Goal: Obtain resource: Download file/media

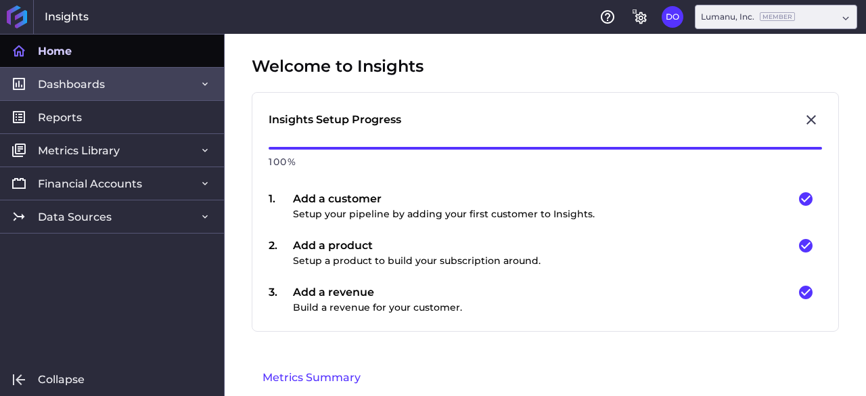
click at [81, 89] on span "Dashboards" at bounding box center [71, 84] width 67 height 14
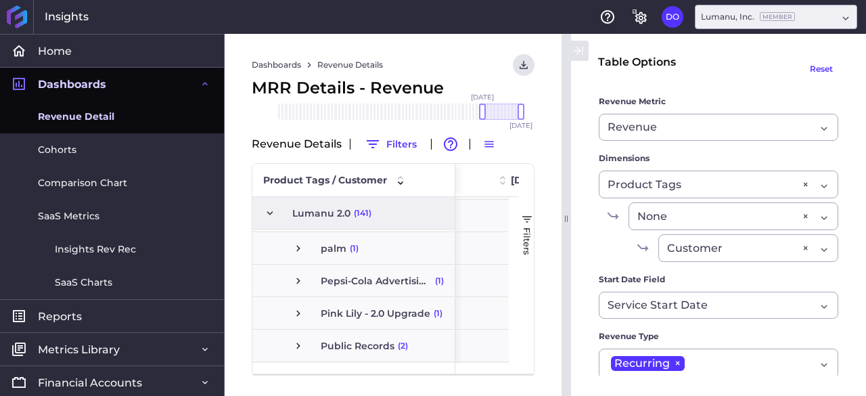
click at [401, 346] on span "(2)" at bounding box center [403, 345] width 10 height 31
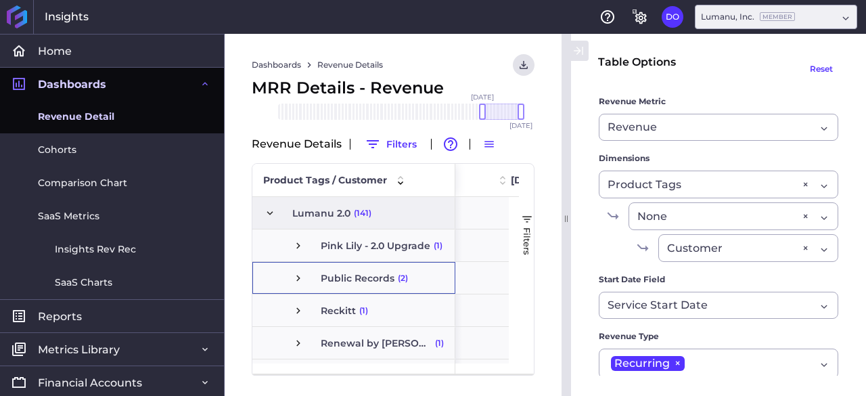
click at [402, 277] on span "(2)" at bounding box center [403, 277] width 10 height 31
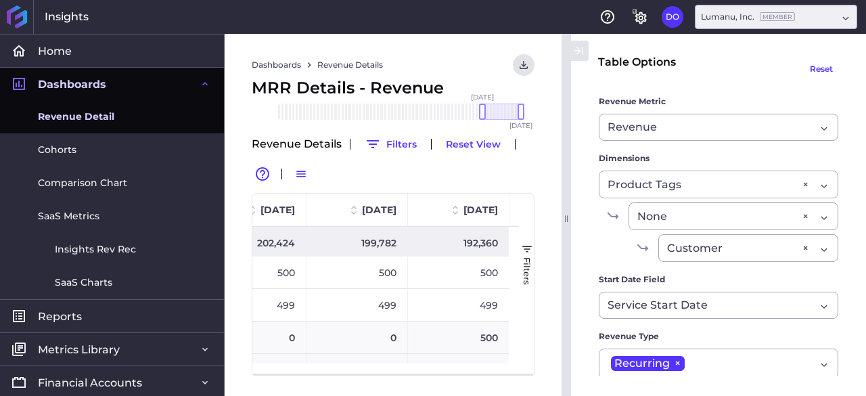
click at [386, 305] on div "499" at bounding box center [356, 305] width 101 height 32
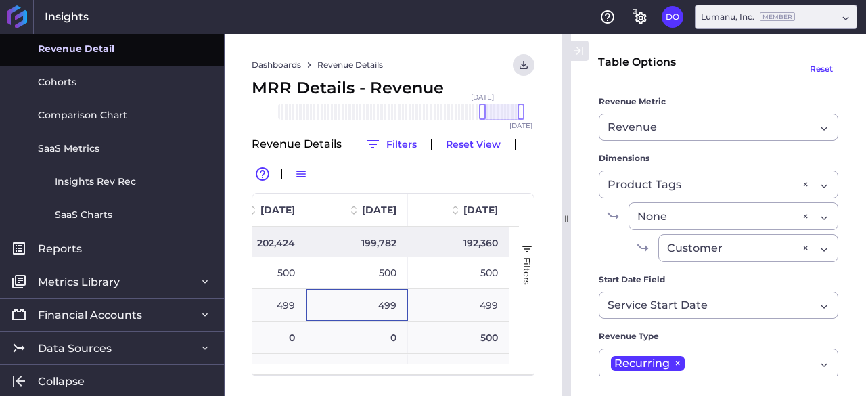
scroll to position [0, 980]
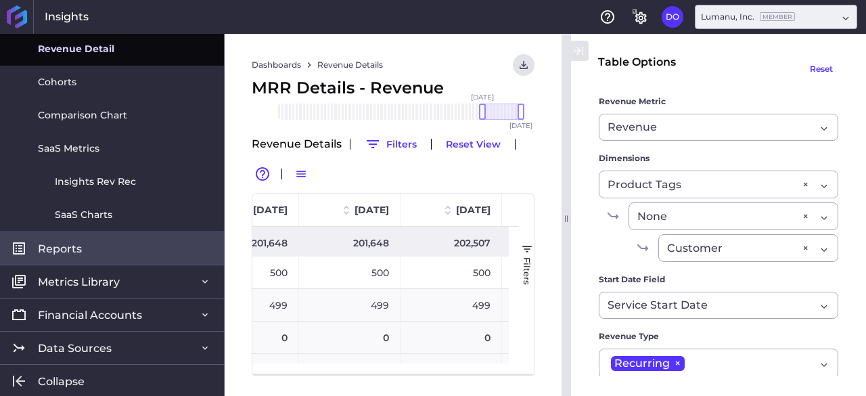
click at [87, 243] on link "Reports" at bounding box center [112, 247] width 224 height 33
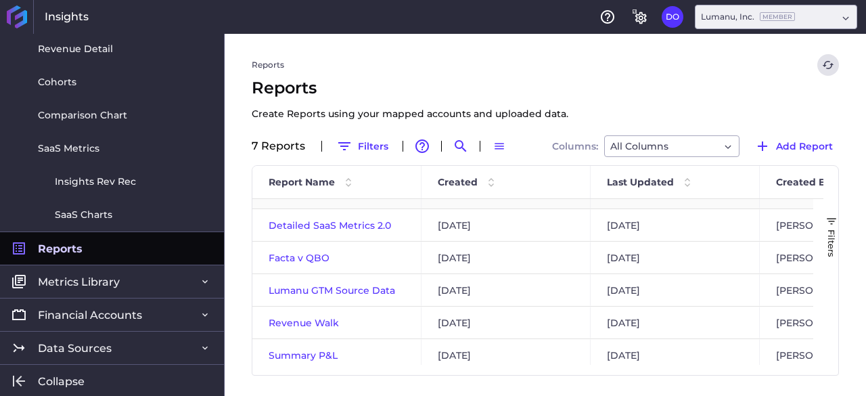
scroll to position [61, 0]
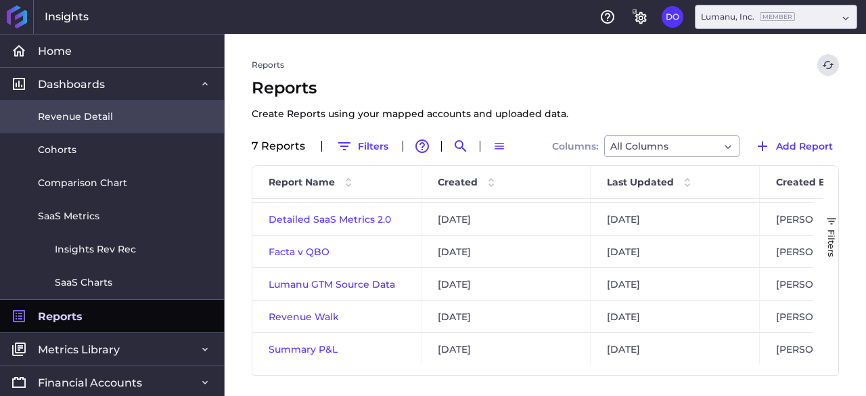
click at [124, 114] on link "Revenue Detail" at bounding box center [112, 116] width 224 height 33
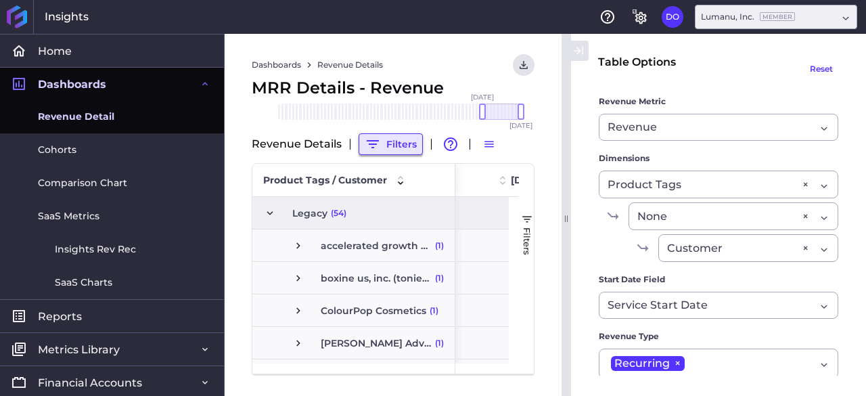
click at [391, 143] on button "Filters" at bounding box center [391, 144] width 64 height 22
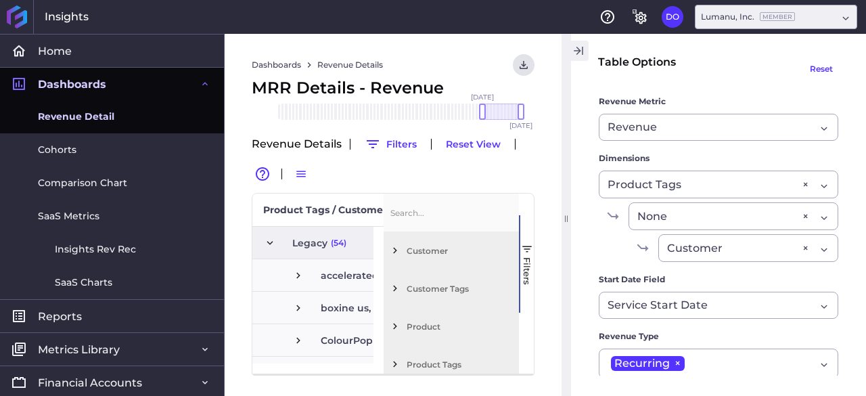
click at [583, 51] on icon "button" at bounding box center [578, 51] width 12 height 16
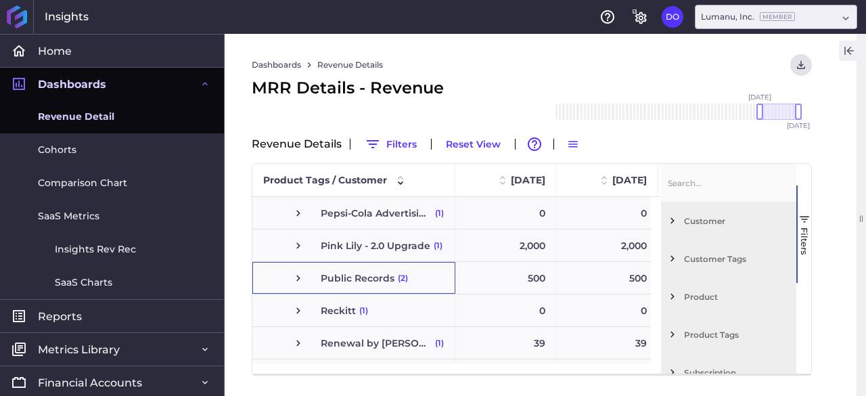
click at [402, 278] on span "(2)" at bounding box center [403, 277] width 10 height 31
click at [400, 281] on span "(2)" at bounding box center [403, 277] width 10 height 31
click at [298, 275] on span "Press SPACE to select this row." at bounding box center [298, 278] width 12 height 12
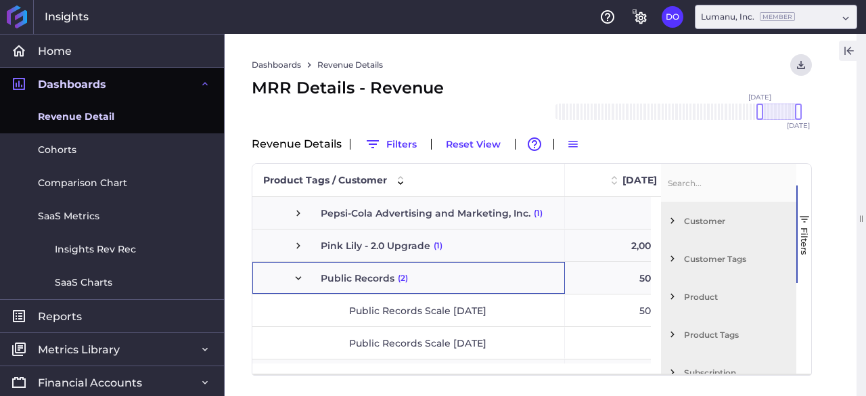
click at [371, 312] on span "Public Records Scale [DATE]" at bounding box center [417, 310] width 137 height 31
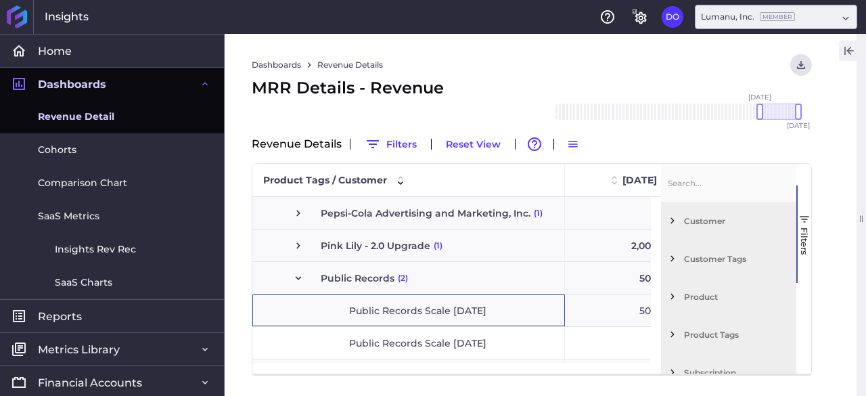
click at [371, 312] on span "Public Records Scale [DATE]" at bounding box center [417, 310] width 137 height 31
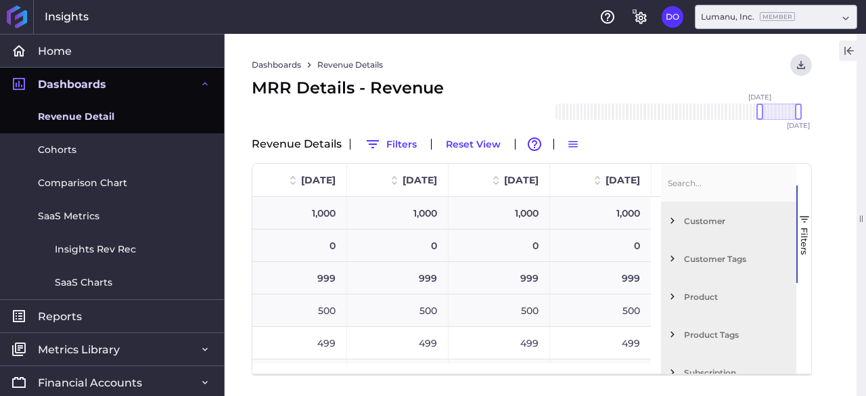
click at [629, 346] on div "499" at bounding box center [600, 343] width 101 height 32
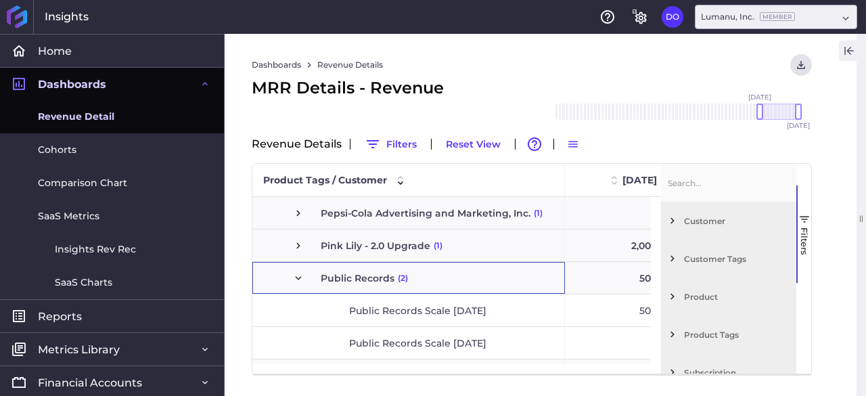
click at [398, 279] on span "(2)" at bounding box center [403, 277] width 10 height 31
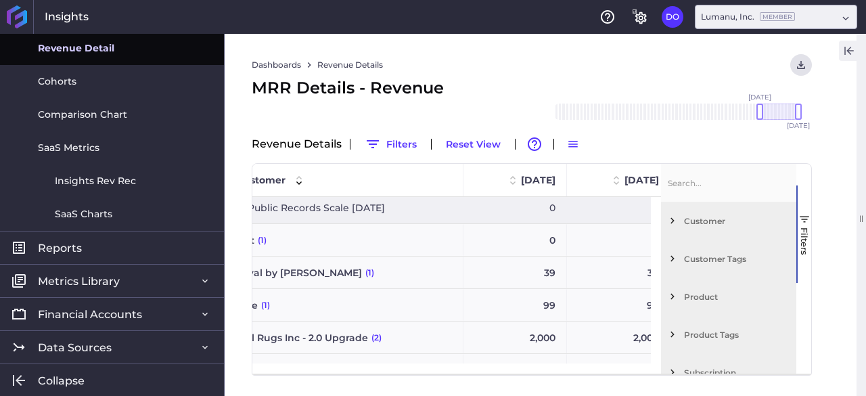
scroll to position [0, 1]
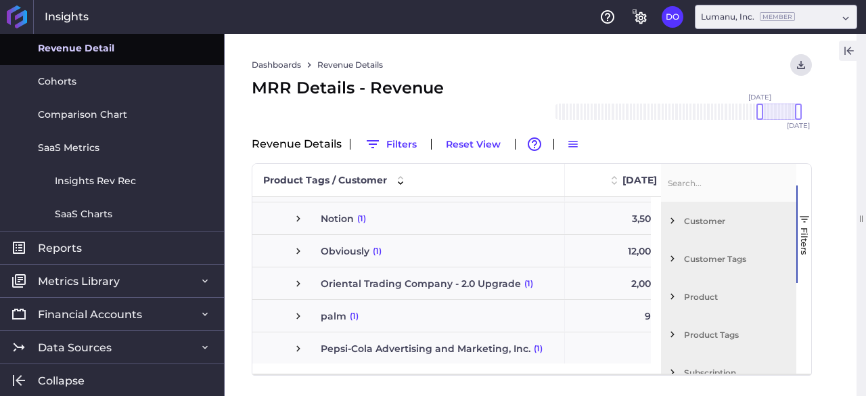
click at [375, 250] on span "(1)" at bounding box center [377, 250] width 9 height 31
click at [373, 254] on span "(1)" at bounding box center [377, 250] width 9 height 31
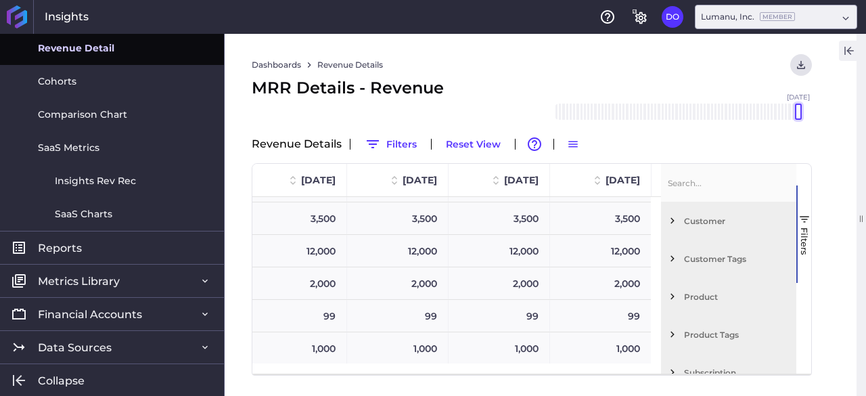
drag, startPoint x: 759, startPoint y: 113, endPoint x: 801, endPoint y: 114, distance: 42.0
click at [798, 114] on div "[DATE] Feb '[DATE] Apr '[DATE] Jun '[DATE] Aug '[DATE] Oct '[DATE] Dec '[DATE] …" at bounding box center [677, 111] width 244 height 16
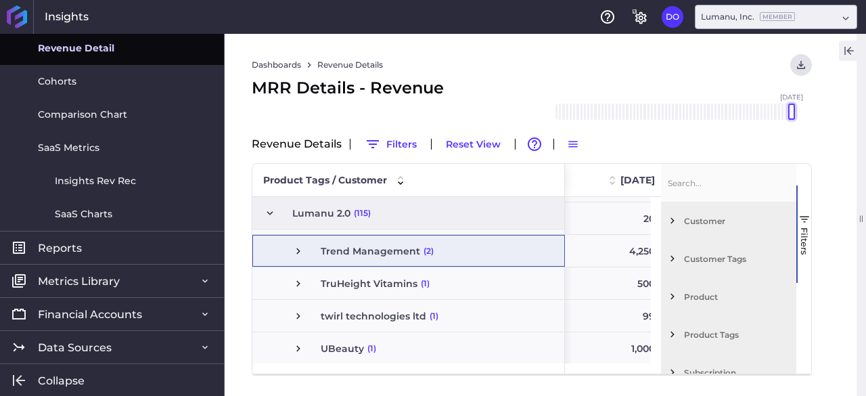
click at [794, 114] on div "[DATE] Feb '[DATE] Apr '[DATE] Jun '[DATE] Aug '[DATE] Oct '[DATE] Dec '[DATE] …" at bounding box center [677, 111] width 244 height 16
click at [798, 114] on div "[DATE] Feb '[DATE] Apr '[DATE] Jun '[DATE] Aug '[DATE] Oct '[DATE] Dec '[DATE] …" at bounding box center [677, 111] width 244 height 16
click at [797, 116] on div at bounding box center [798, 111] width 7 height 16
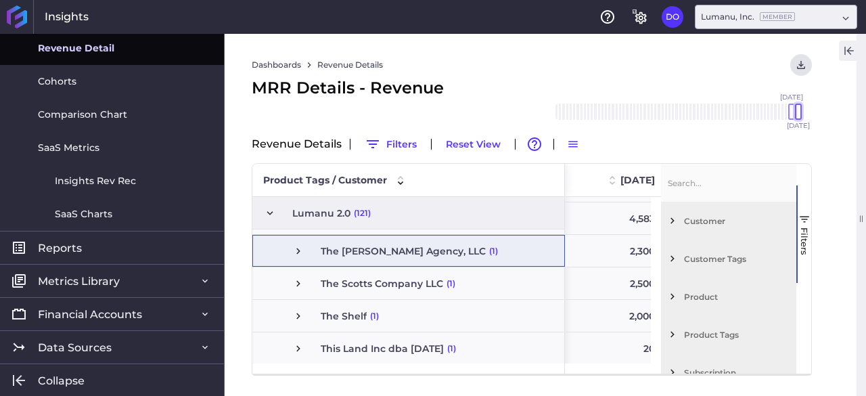
click at [795, 116] on div at bounding box center [798, 111] width 7 height 16
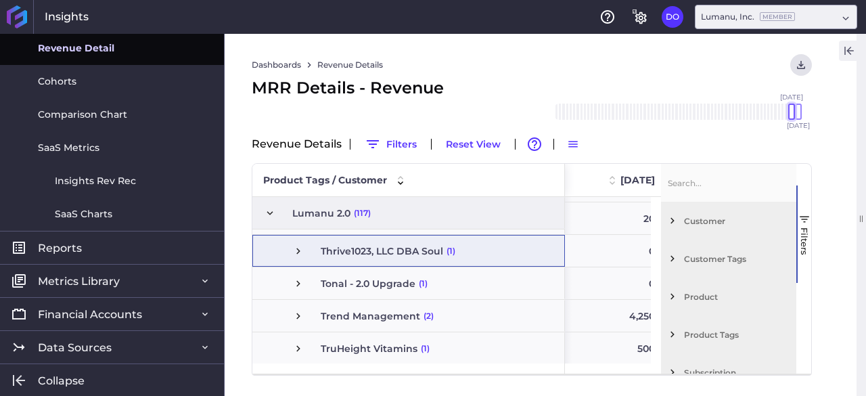
click at [793, 114] on div at bounding box center [791, 111] width 7 height 16
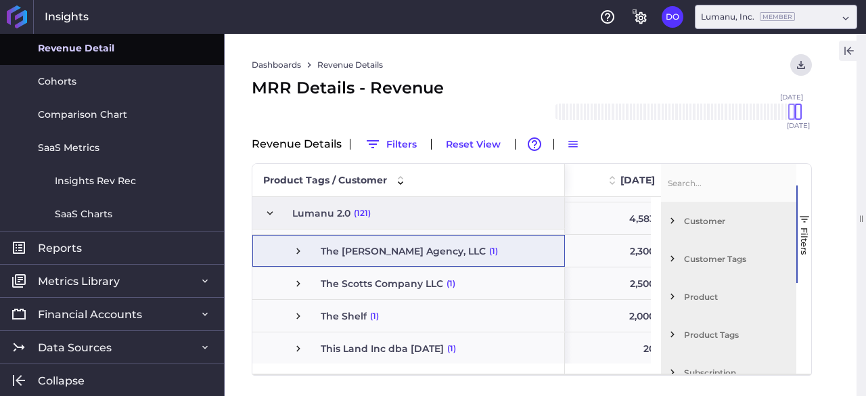
click at [798, 117] on div at bounding box center [798, 111] width 7 height 16
click at [796, 116] on div at bounding box center [798, 111] width 7 height 16
click at [791, 112] on div at bounding box center [791, 111] width 7 height 16
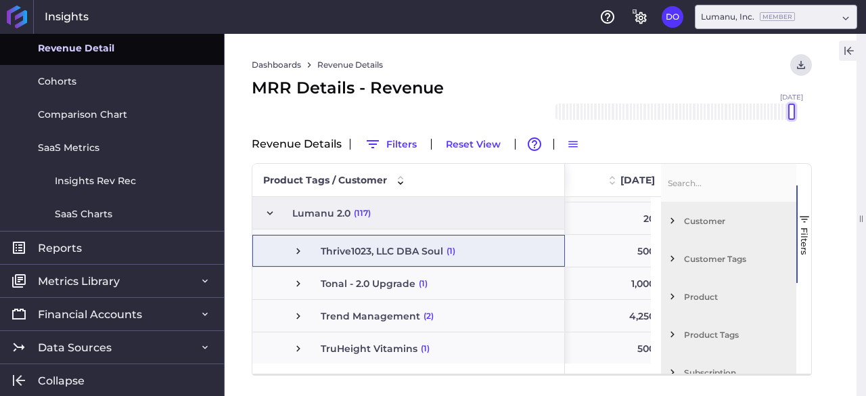
click at [793, 116] on div at bounding box center [791, 111] width 7 height 16
click at [796, 114] on span "[DATE]" at bounding box center [791, 111] width 23 height 35
click at [797, 117] on div at bounding box center [794, 111] width 7 height 16
click at [793, 118] on div "[DATE] Feb '[DATE] Apr '[DATE] Jun '[DATE] Aug '[DATE] Oct '[DATE] Dec '[DATE] …" at bounding box center [677, 111] width 244 height 16
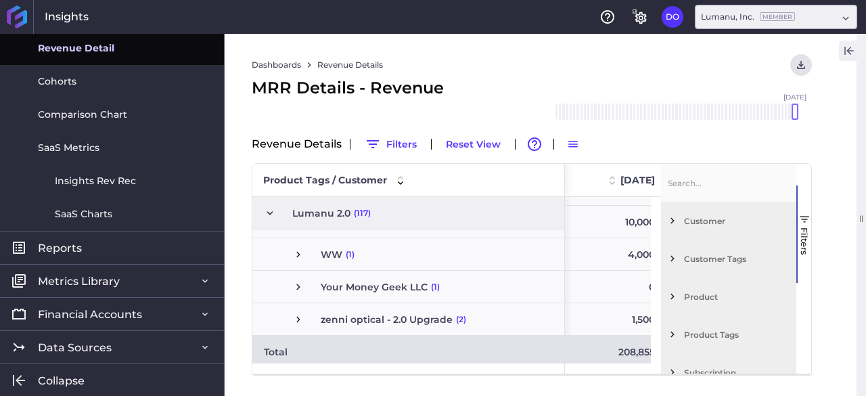
scroll to position [3469, 0]
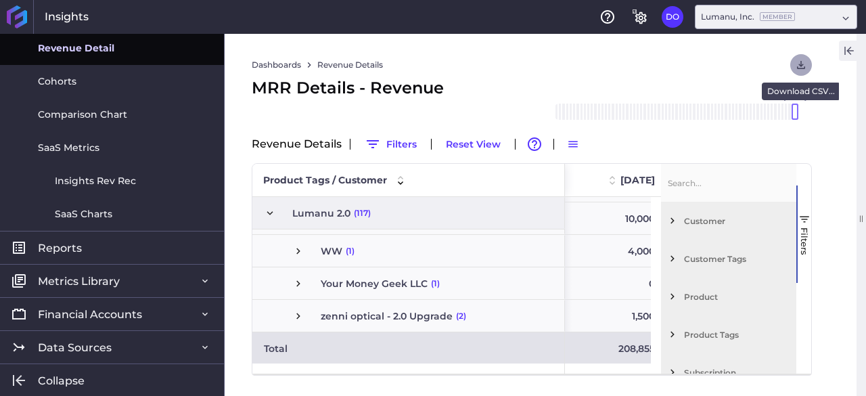
click at [801, 60] on icon "User Menu" at bounding box center [801, 65] width 12 height 12
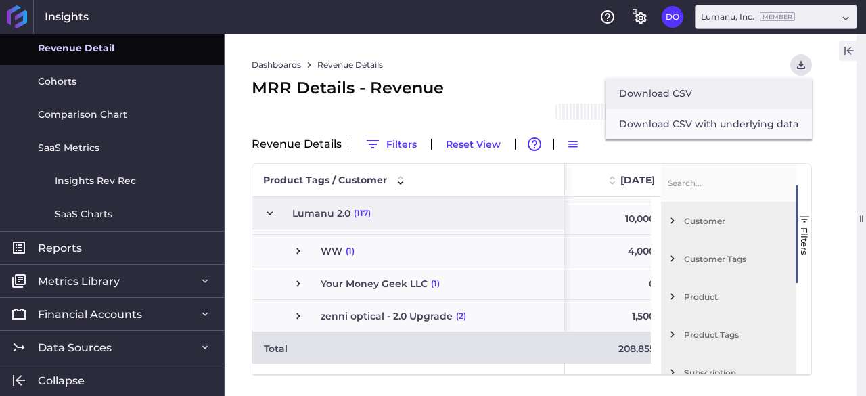
click at [712, 102] on button "Download CSV" at bounding box center [708, 93] width 206 height 30
